Goal: Find specific page/section: Find specific page/section

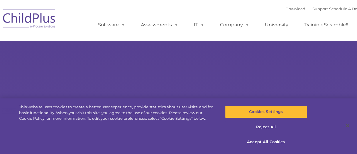
type input ""
select select "MEDIUM"
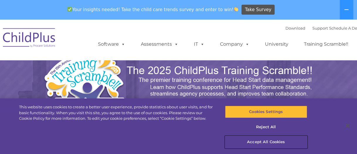
click at [261, 141] on button "Accept All Cookies" at bounding box center [266, 142] width 82 height 12
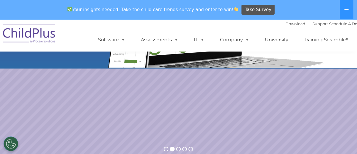
scroll to position [91, 0]
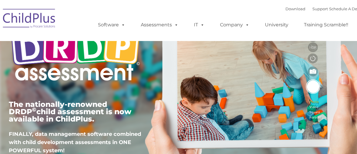
type input ""
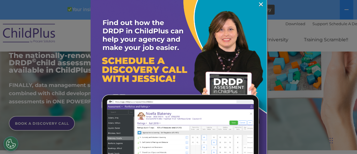
click at [258, 4] on link "×" at bounding box center [261, 4] width 7 height 6
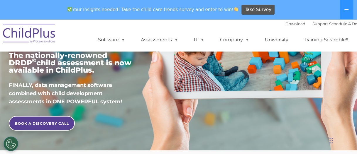
click at [247, 9] on span "Take Survey" at bounding box center [258, 10] width 26 height 10
